Goal: Information Seeking & Learning: Learn about a topic

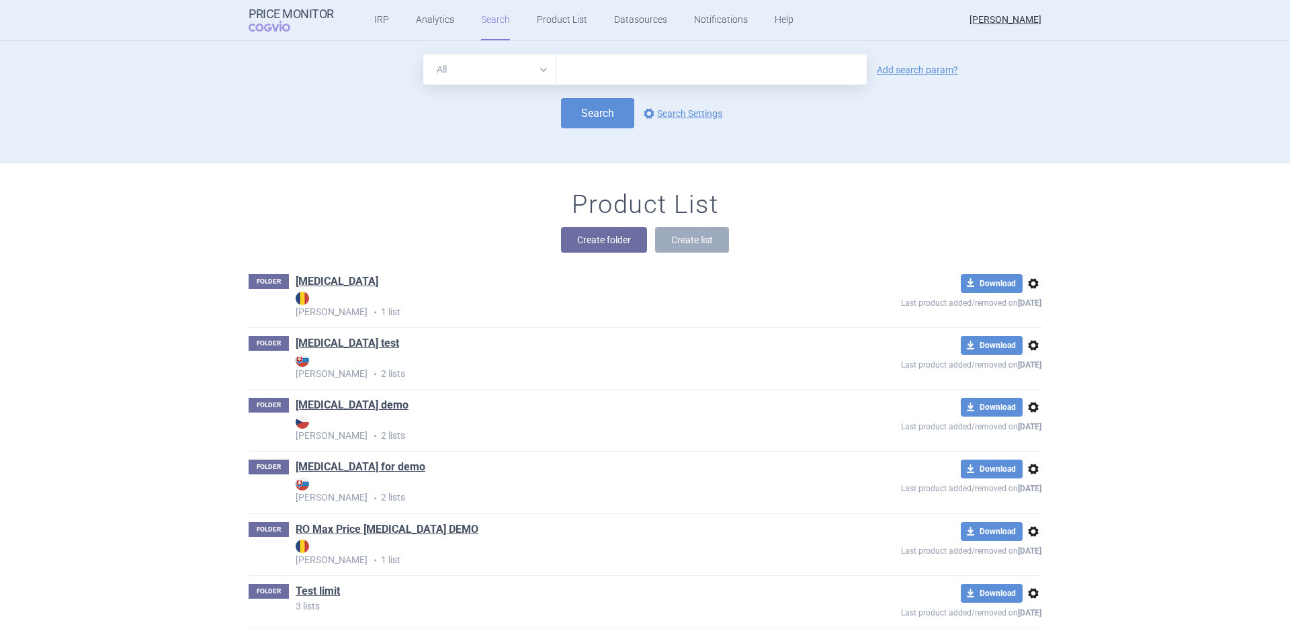
click at [324, 292] on strong "[PERSON_NAME]" at bounding box center [550, 305] width 508 height 26
click at [309, 267] on div "FOLDER [MEDICAL_DATA] Max Price • 1 list download Download options Last product…" at bounding box center [645, 296] width 793 height 61
click at [306, 277] on link "[MEDICAL_DATA]" at bounding box center [337, 281] width 83 height 15
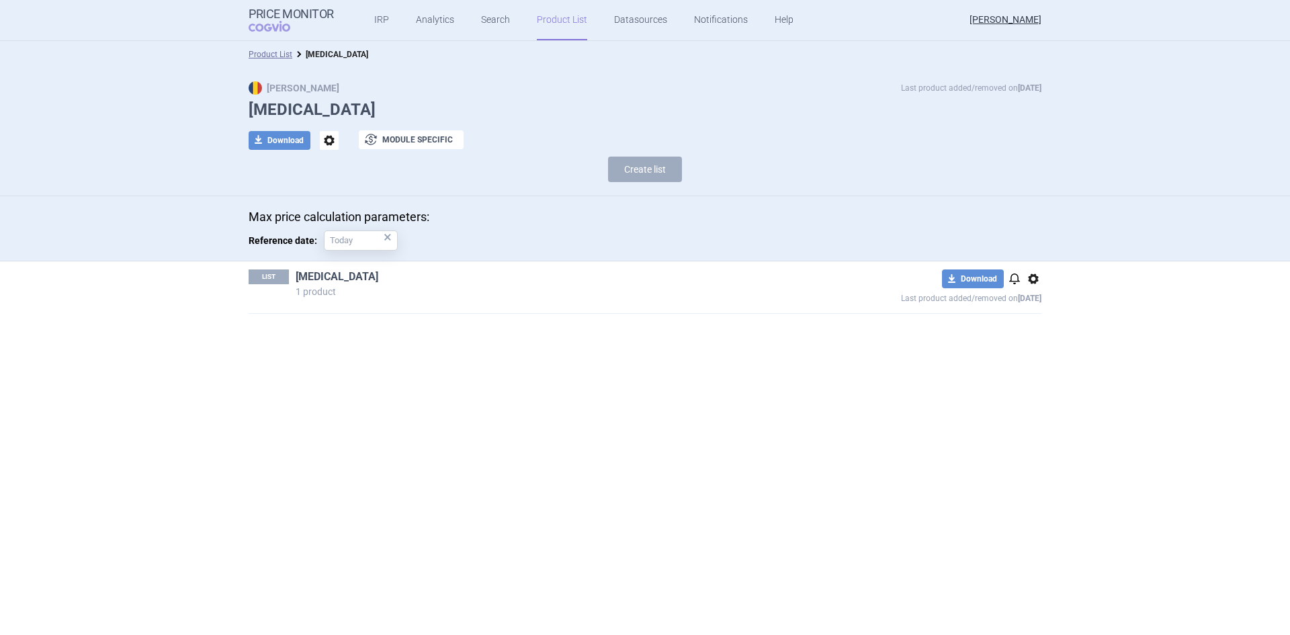
click at [310, 279] on link "[MEDICAL_DATA]" at bounding box center [337, 276] width 83 height 15
